Goal: Transaction & Acquisition: Purchase product/service

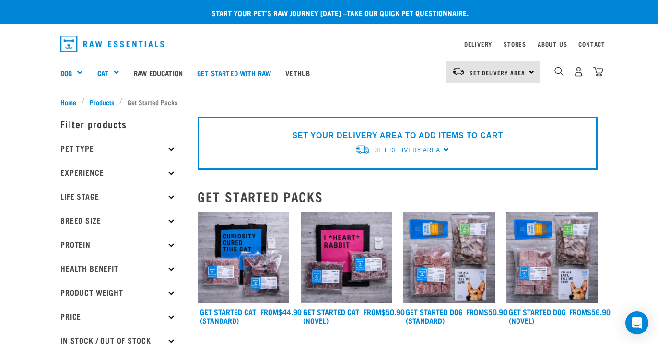
click at [172, 169] on p "Experience" at bounding box center [117, 172] width 115 height 24
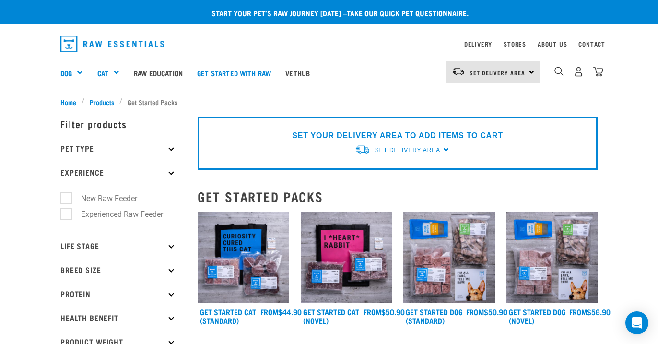
click at [171, 145] on icon at bounding box center [170, 147] width 5 height 5
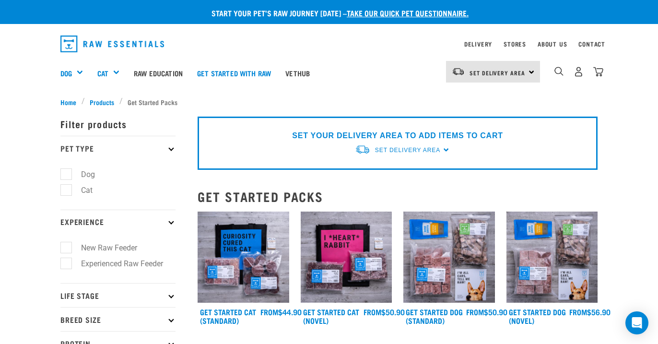
click at [104, 171] on li "Dog" at bounding box center [117, 174] width 115 height 10
click at [69, 173] on label "Dog" at bounding box center [82, 174] width 33 height 12
click at [67, 173] on input "Dog" at bounding box center [63, 172] width 6 height 6
checkbox input "true"
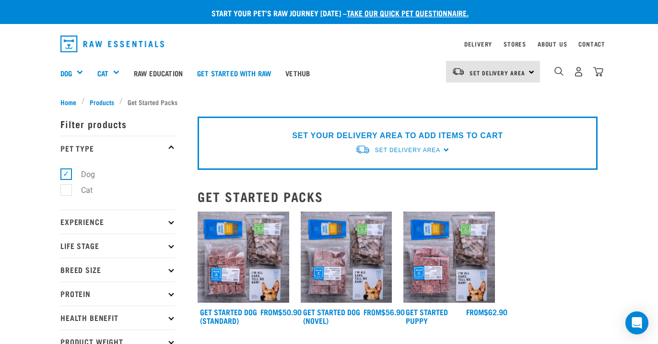
drag, startPoint x: 660, startPoint y: 72, endPoint x: 641, endPoint y: -45, distance: 118.0
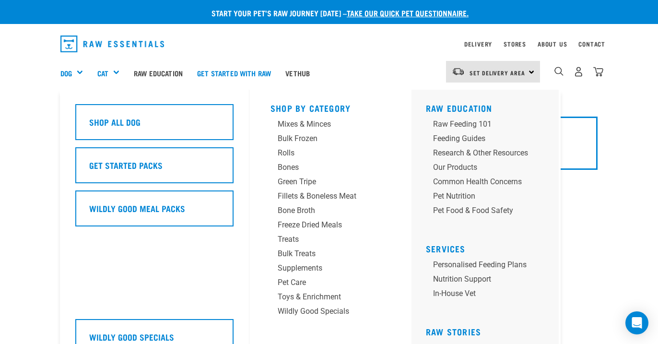
click at [82, 70] on div "Dog" at bounding box center [75, 73] width 30 height 38
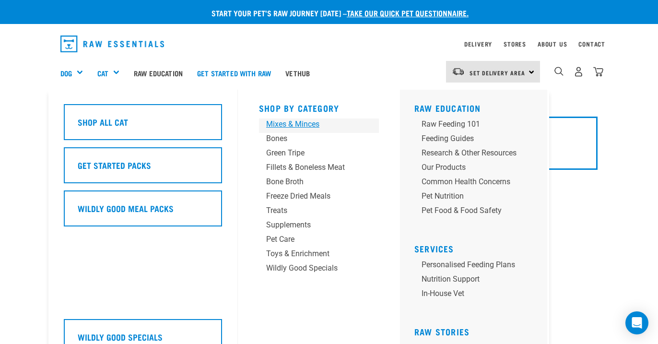
click at [302, 124] on div "Mixes & Minces" at bounding box center [311, 124] width 90 height 12
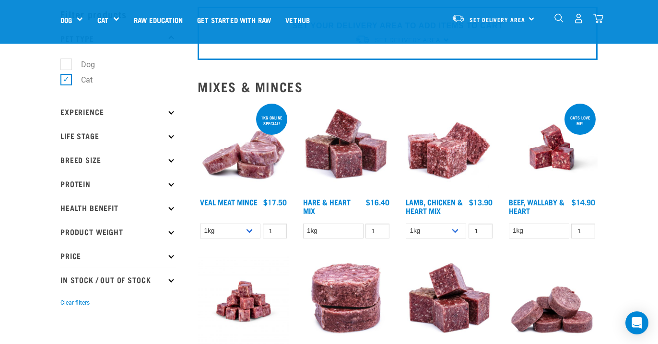
scroll to position [58, 0]
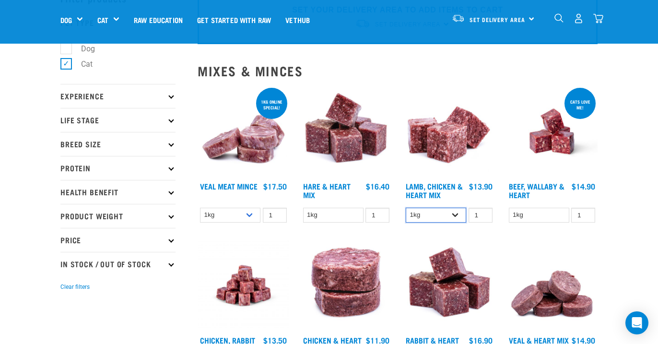
click at [442, 220] on select "1kg 3kg" at bounding box center [436, 215] width 60 height 15
select select "250"
click at [406, 208] on select "1kg 3kg" at bounding box center [436, 215] width 60 height 15
type input "-2"
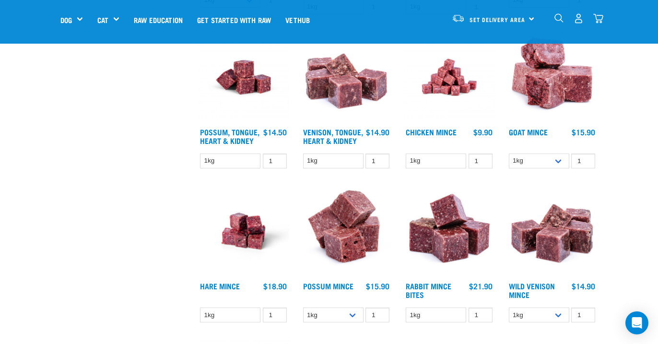
scroll to position [578, 0]
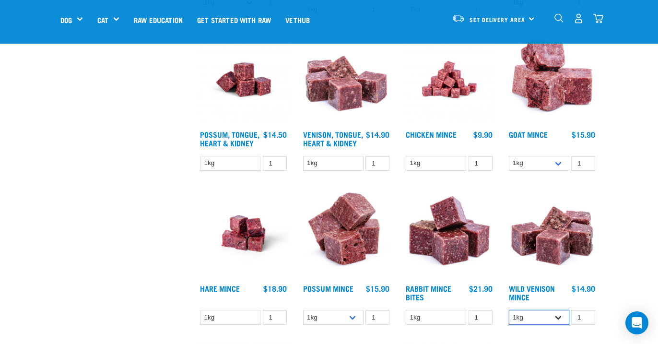
click at [533, 314] on select "1kg 3kg" at bounding box center [539, 317] width 60 height 15
select select "927"
click at [509, 310] on select "1kg 3kg" at bounding box center [539, 317] width 60 height 15
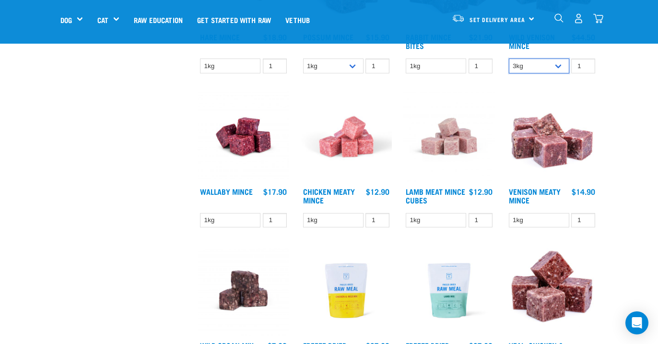
scroll to position [830, 0]
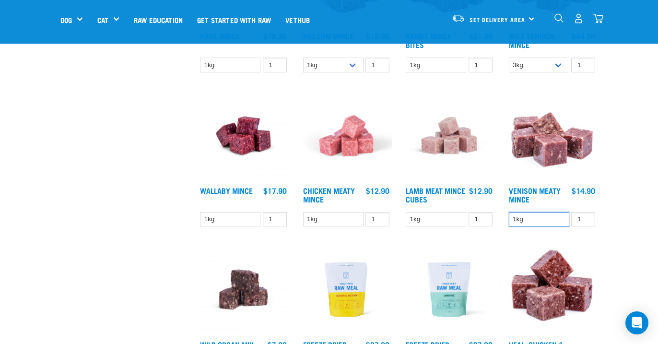
click at [531, 219] on select "1kg" at bounding box center [539, 219] width 60 height 15
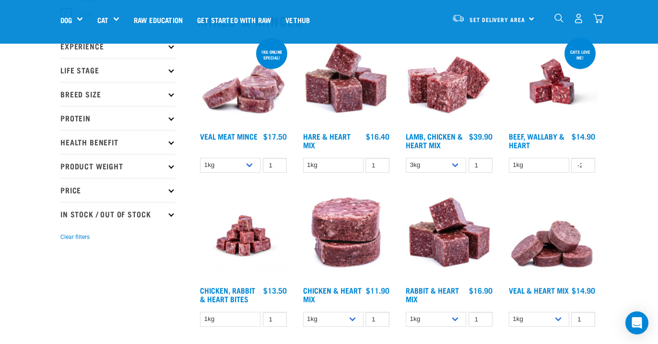
scroll to position [0, 0]
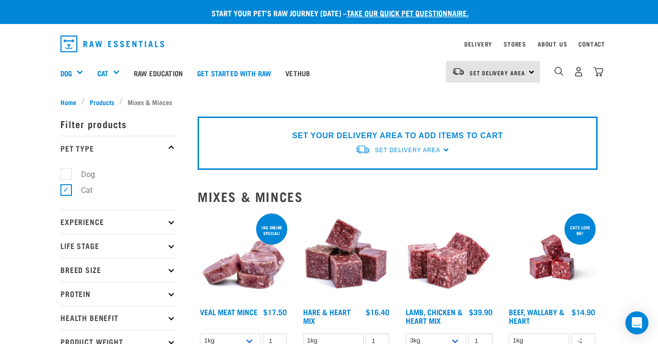
click at [140, 270] on p "Breed Size" at bounding box center [117, 269] width 115 height 24
click at [110, 317] on label "Medium Dogs" at bounding box center [99, 311] width 67 height 12
click at [67, 313] on input "Medium Dogs" at bounding box center [63, 309] width 6 height 6
checkbox input "true"
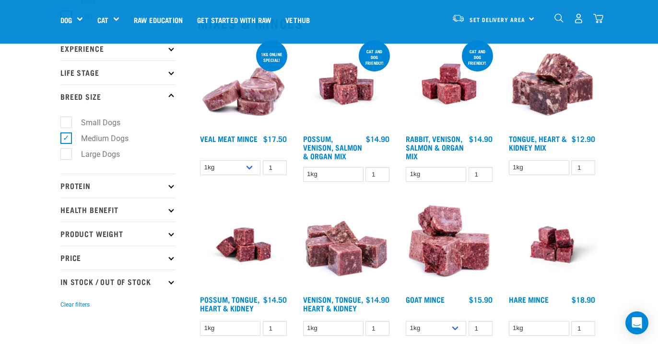
scroll to position [106, 0]
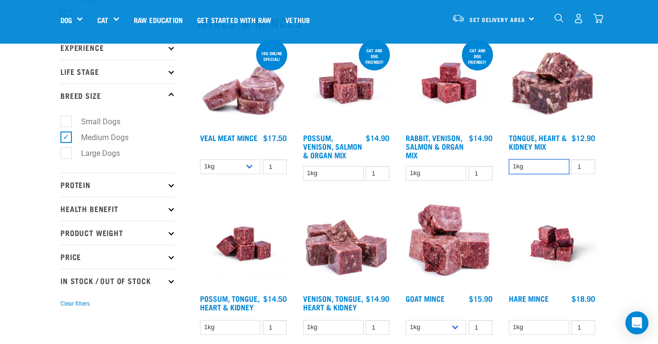
click at [537, 170] on select "1kg" at bounding box center [539, 166] width 60 height 15
click at [445, 176] on select "1kg" at bounding box center [436, 173] width 60 height 15
click at [332, 175] on select "1kg" at bounding box center [333, 173] width 60 height 15
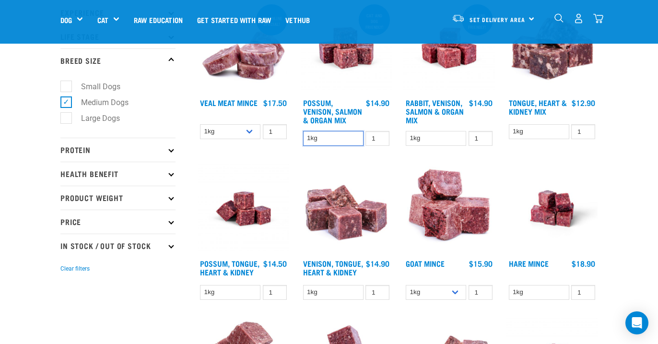
scroll to position [236, 0]
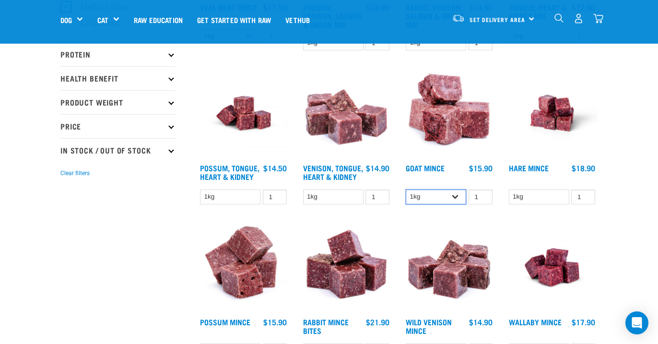
click at [426, 191] on select "1kg 3kg" at bounding box center [436, 196] width 60 height 15
select select "432"
click at [406, 189] on select "1kg 3kg" at bounding box center [436, 196] width 60 height 15
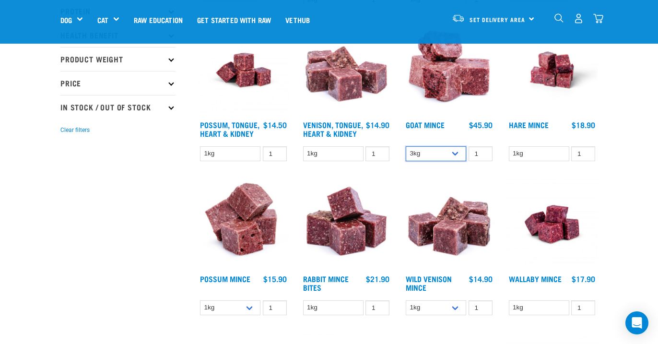
scroll to position [282, 0]
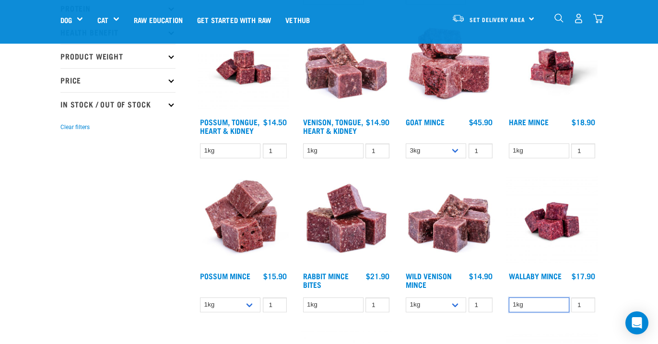
click at [548, 300] on select "1kg" at bounding box center [539, 304] width 60 height 15
click at [421, 303] on select "1kg 3kg" at bounding box center [436, 304] width 60 height 15
select select "927"
click at [406, 297] on select "1kg 3kg" at bounding box center [436, 304] width 60 height 15
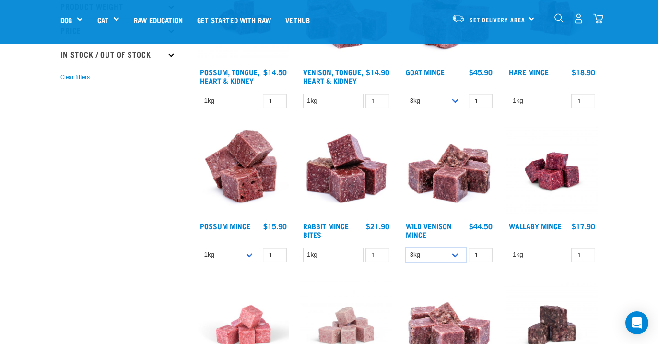
scroll to position [345, 0]
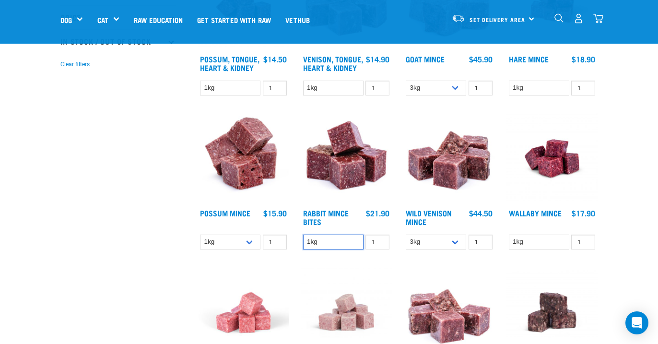
click at [348, 238] on select "1kg" at bounding box center [333, 241] width 60 height 15
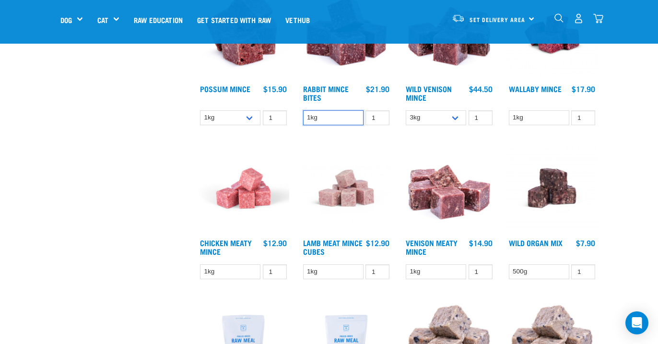
scroll to position [558, 0]
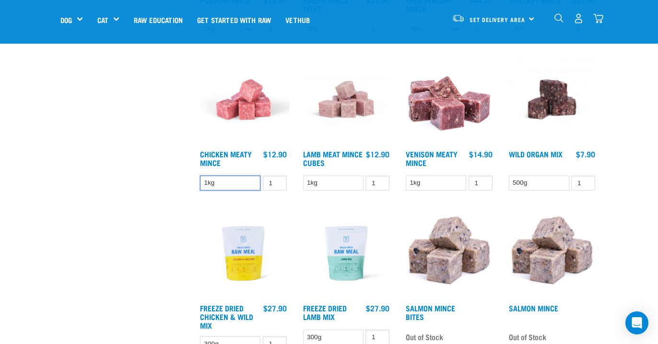
click at [223, 183] on select "1kg" at bounding box center [230, 182] width 60 height 15
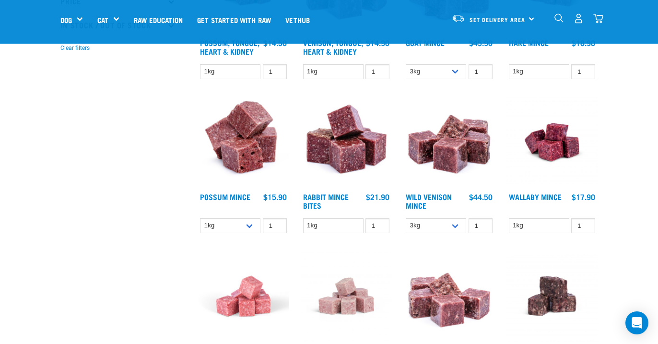
scroll to position [361, 0]
click at [326, 219] on select "1kg" at bounding box center [333, 226] width 60 height 15
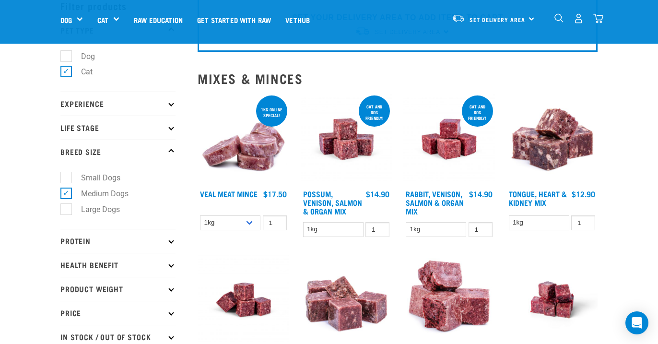
scroll to position [50, 0]
click at [436, 242] on div "Cat and dog friendly! Rabbit, Venison, Salmon & Organ Mix 1 0 100" at bounding box center [448, 167] width 103 height 161
click at [438, 237] on div "Cat and dog friendly! Rabbit, Venison, Salmon & Organ Mix 1 0 100" at bounding box center [448, 167] width 103 height 161
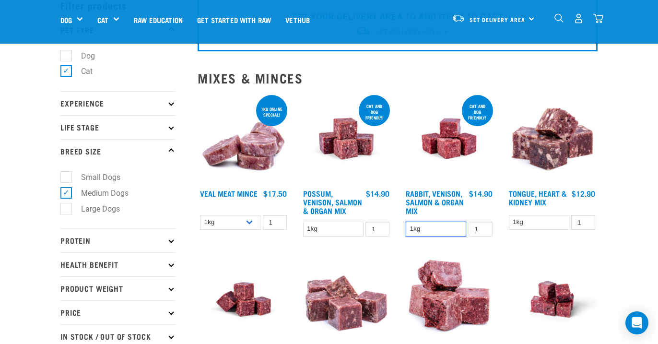
click at [439, 234] on select "1kg" at bounding box center [436, 228] width 60 height 15
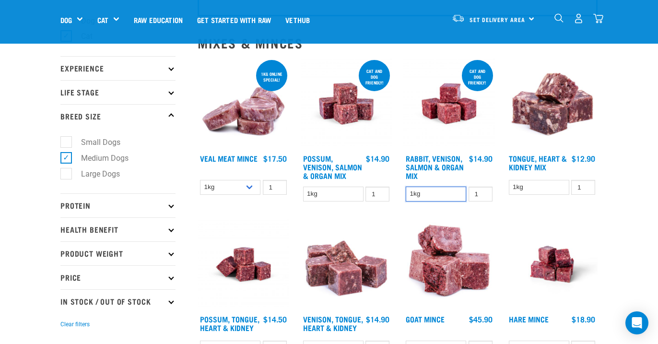
scroll to position [211, 0]
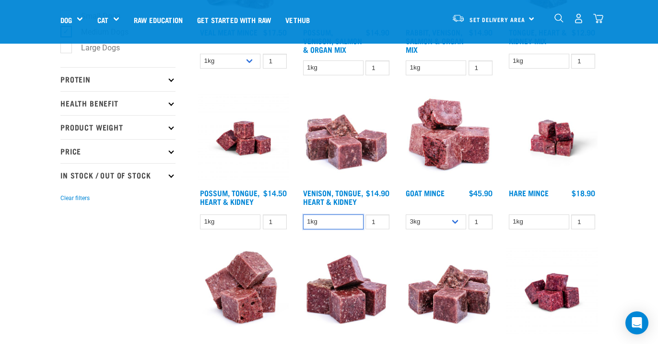
click at [325, 223] on select "1kg" at bounding box center [333, 221] width 60 height 15
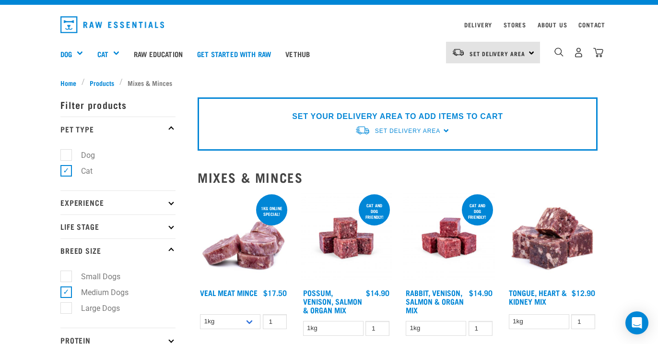
scroll to position [0, 0]
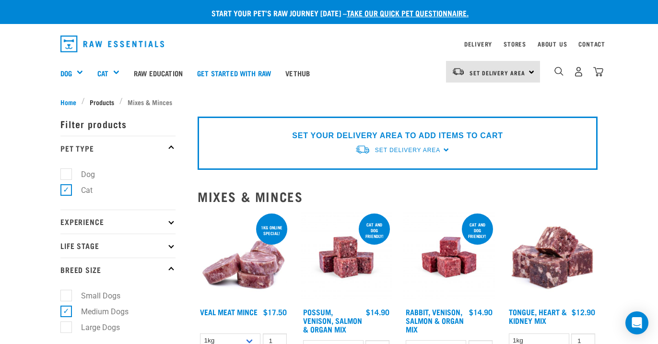
click at [104, 98] on span "Products" at bounding box center [102, 102] width 24 height 10
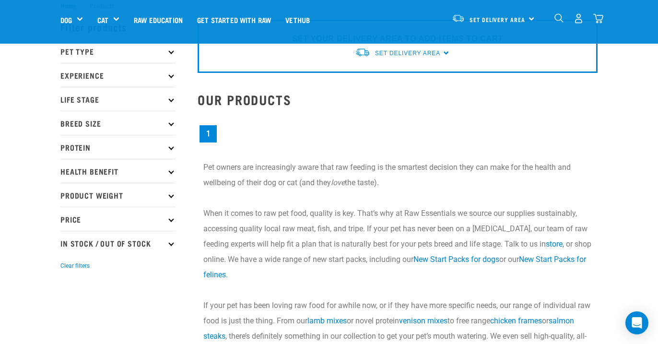
scroll to position [30, 0]
click at [164, 228] on p "Price" at bounding box center [117, 218] width 115 height 24
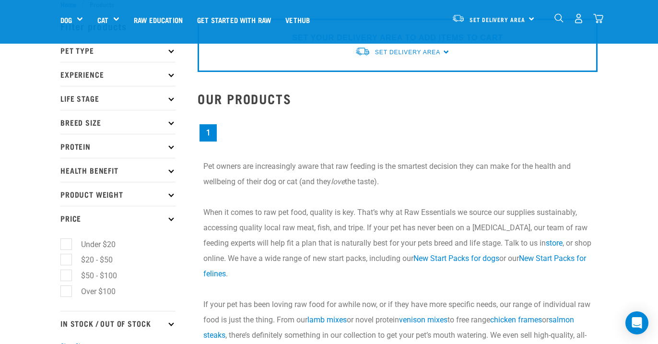
click at [167, 146] on p "Protein" at bounding box center [117, 146] width 115 height 24
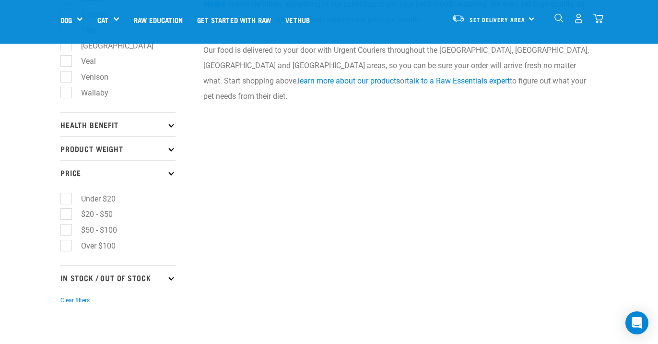
scroll to position [0, 0]
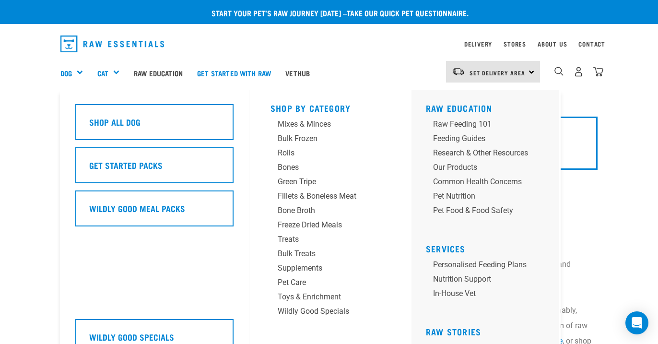
click at [65, 73] on link "Dog" at bounding box center [66, 73] width 12 height 11
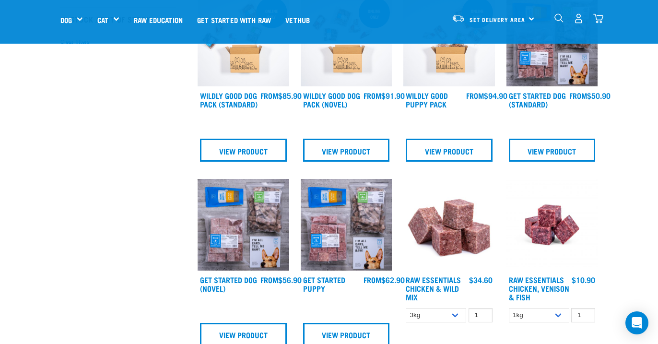
scroll to position [338, 0]
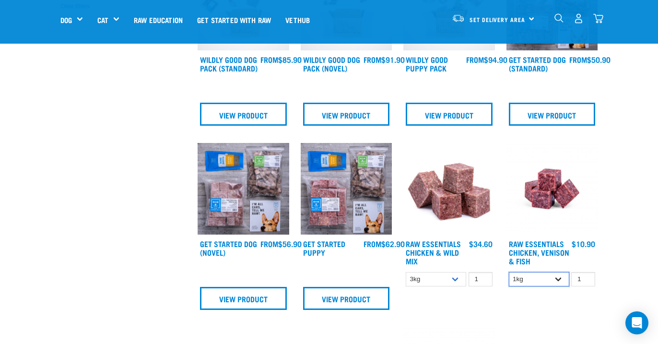
click at [544, 279] on select "1kg 3kg" at bounding box center [539, 279] width 60 height 15
click at [538, 296] on div at bounding box center [551, 229] width 103 height 184
click at [538, 293] on div at bounding box center [551, 229] width 103 height 184
click at [549, 269] on div at bounding box center [551, 229] width 103 height 184
click at [540, 280] on select "1kg 3kg" at bounding box center [539, 279] width 60 height 15
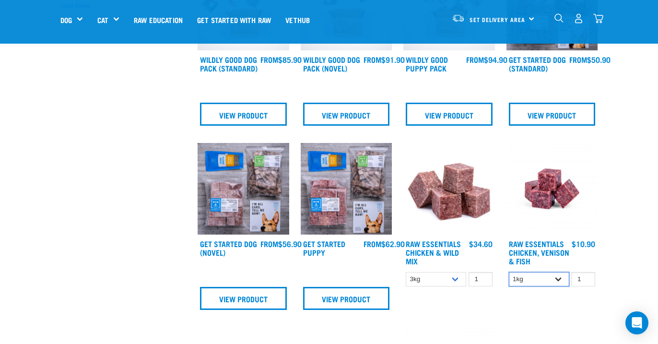
select select "28665"
click at [509, 272] on select "1kg 3kg" at bounding box center [539, 279] width 60 height 15
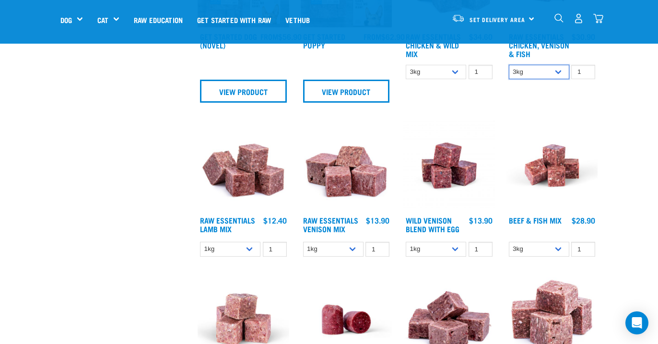
scroll to position [546, 0]
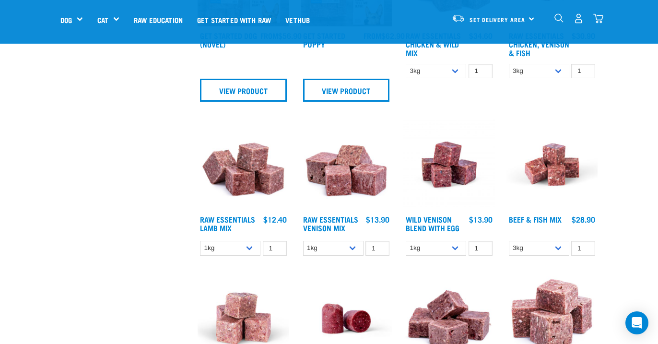
drag, startPoint x: 576, startPoint y: 205, endPoint x: 542, endPoint y: 214, distance: 35.2
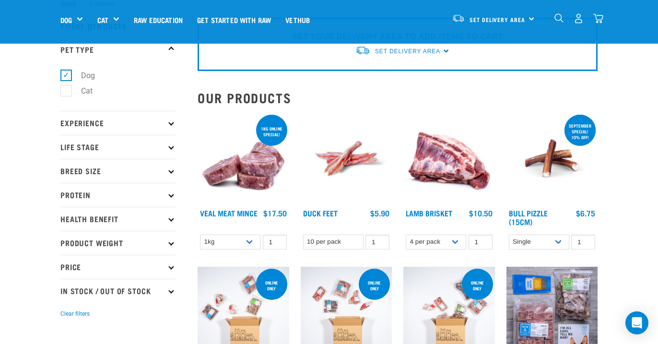
scroll to position [31, 0]
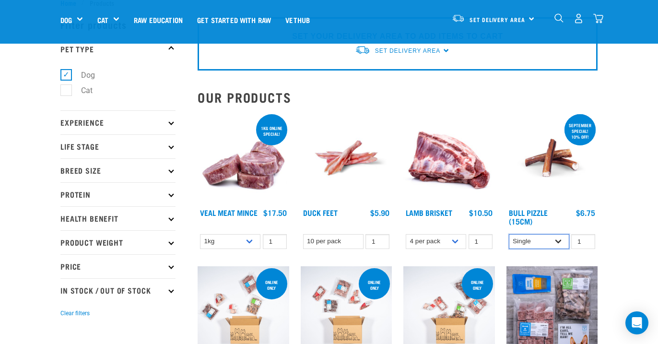
click at [525, 240] on select "Single 10 per pack 25 per pack" at bounding box center [539, 241] width 60 height 15
select select "443099"
click at [509, 234] on select "Single 10 per pack 25 per pack" at bounding box center [539, 241] width 60 height 15
click at [525, 241] on select "Single 10 per pack 25 per pack" at bounding box center [539, 241] width 60 height 15
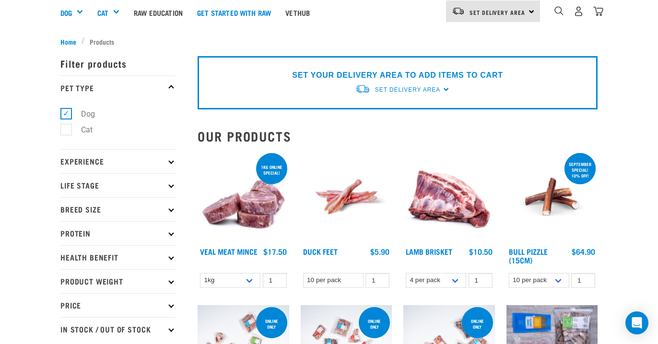
scroll to position [0, 0]
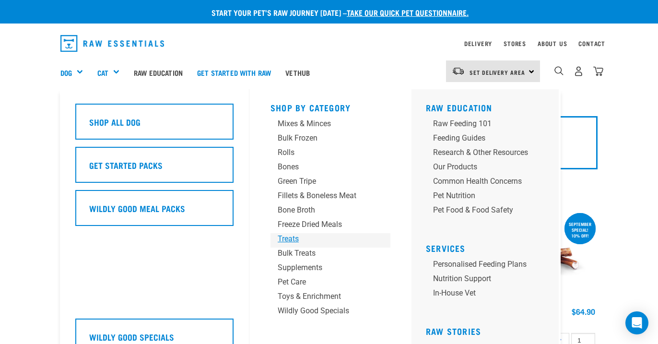
click at [285, 240] on div "Treats" at bounding box center [323, 239] width 90 height 12
click at [292, 228] on div "Freeze Dried Meals" at bounding box center [323, 225] width 90 height 12
click at [292, 239] on div "Treats" at bounding box center [323, 239] width 90 height 12
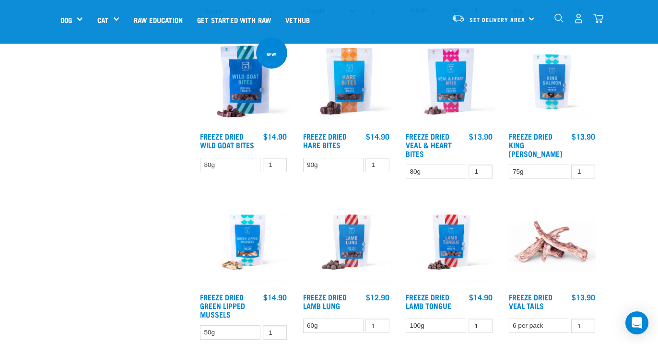
scroll to position [1151, 0]
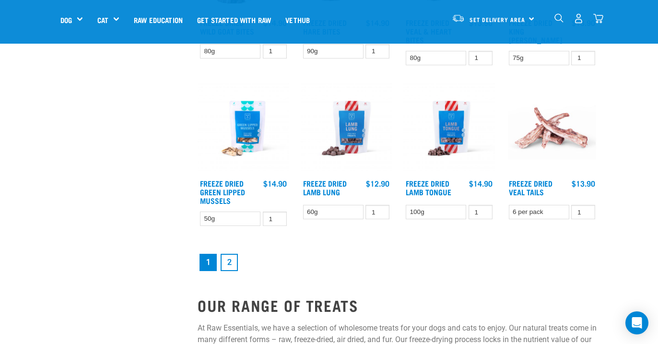
click at [232, 260] on link "2" at bounding box center [228, 262] width 17 height 17
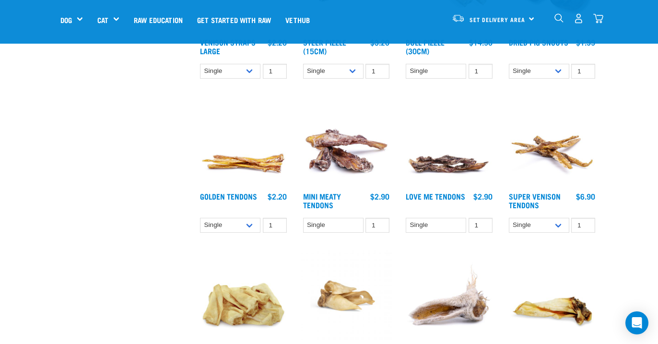
scroll to position [113, 0]
